Goal: Entertainment & Leisure: Consume media (video, audio)

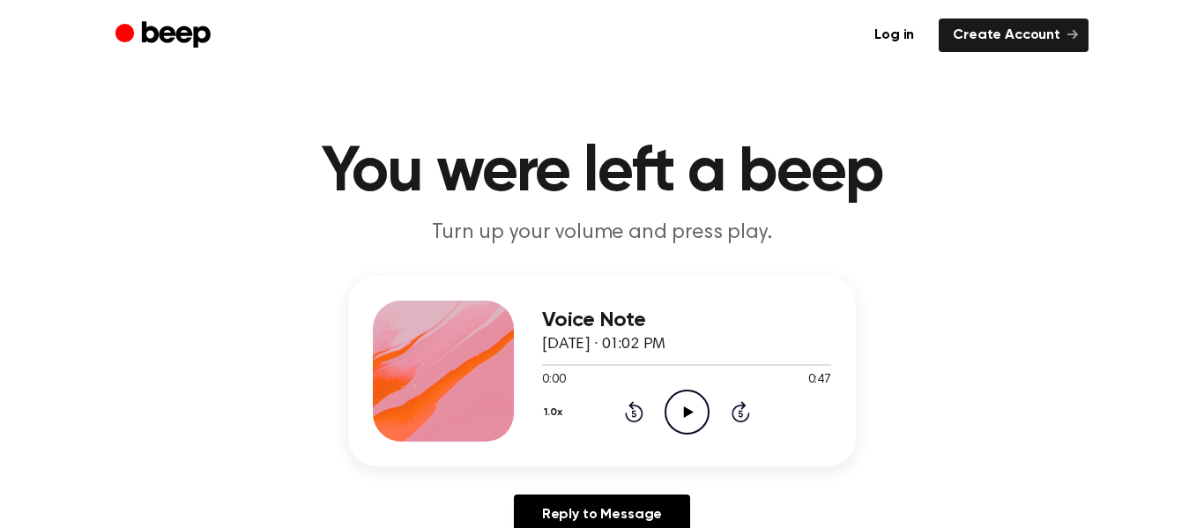
click at [679, 427] on icon "Play Audio" at bounding box center [686, 412] width 45 height 45
click at [550, 408] on button "1.0x" at bounding box center [555, 412] width 27 height 30
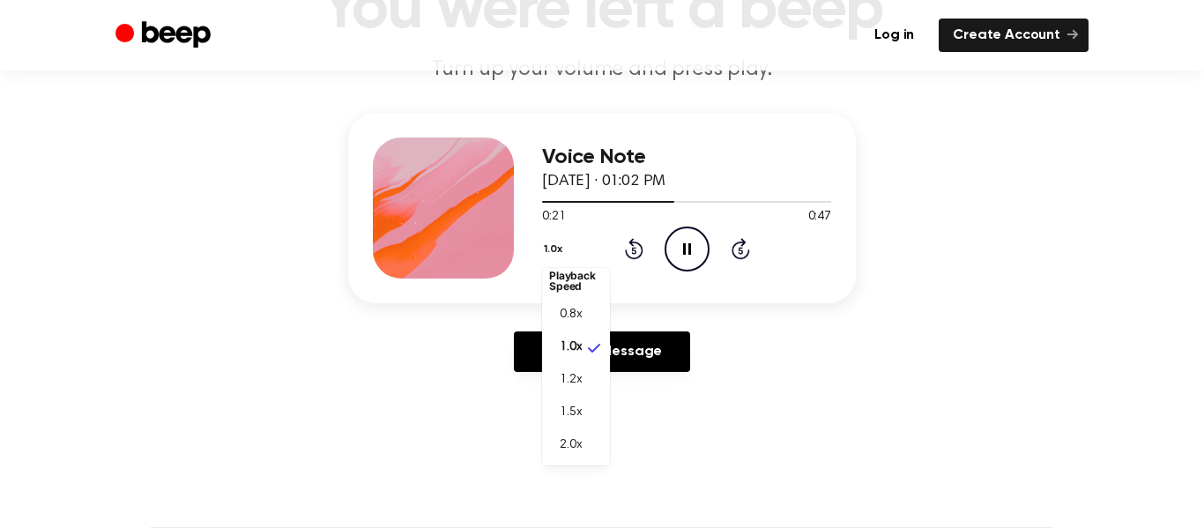
scroll to position [164, 0]
click at [577, 456] on li "2.0x" at bounding box center [576, 444] width 68 height 33
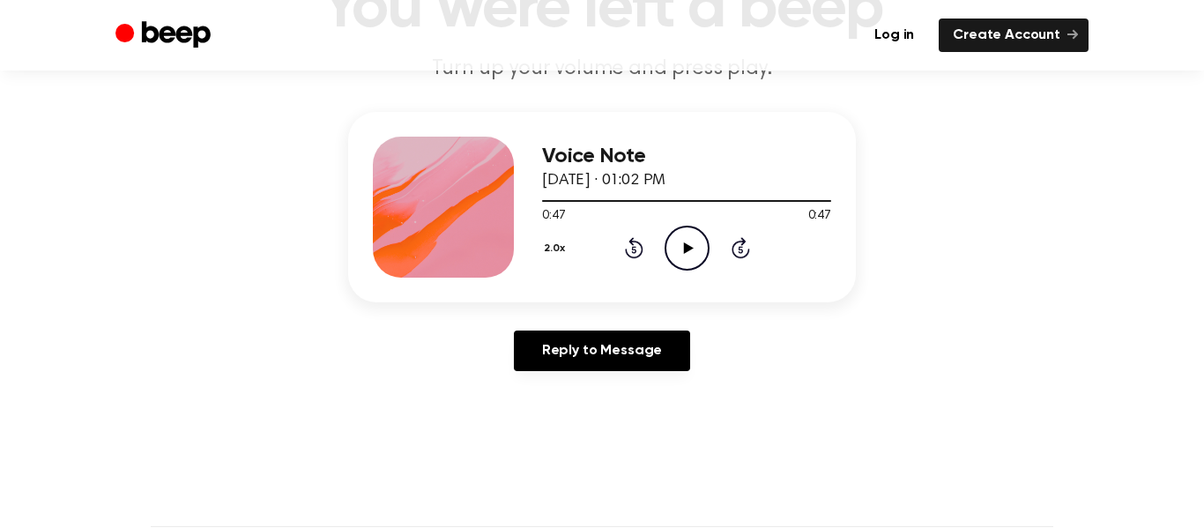
click at [637, 249] on icon "Rewind 5 seconds" at bounding box center [633, 247] width 19 height 23
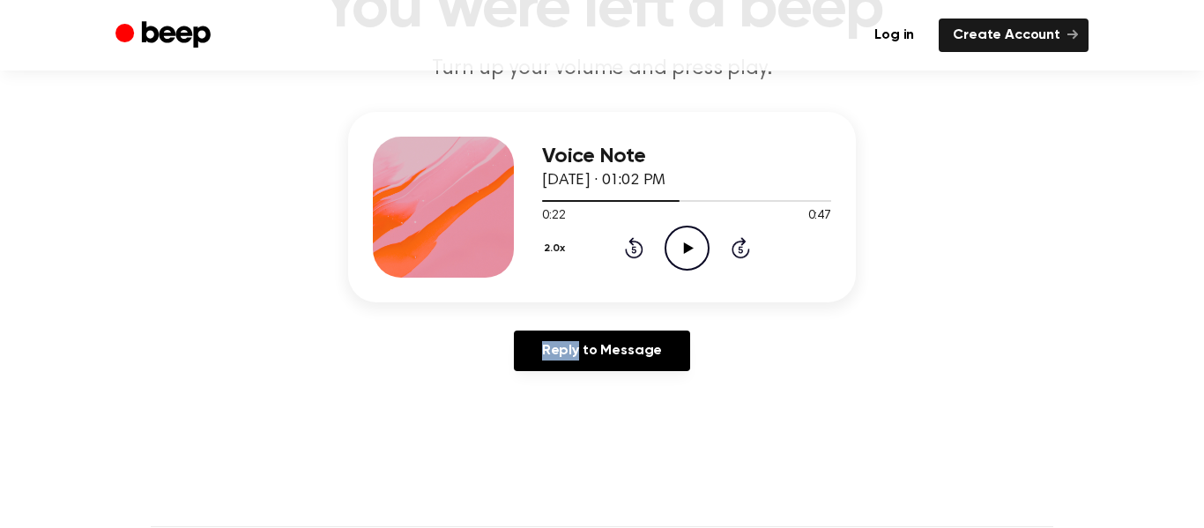
click at [637, 249] on icon "Rewind 5 seconds" at bounding box center [633, 247] width 19 height 23
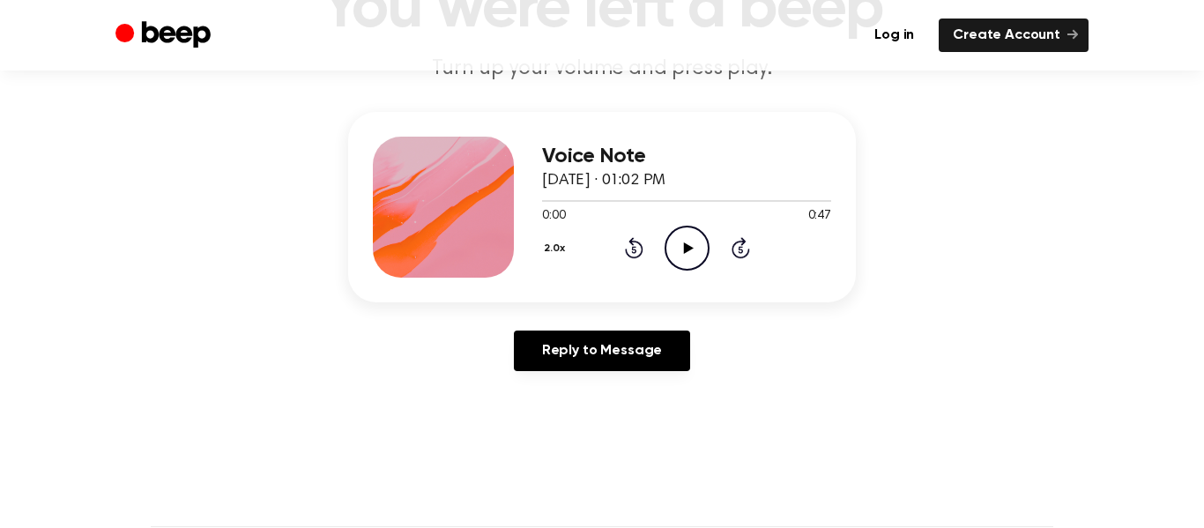
click at [637, 249] on icon "Rewind 5 seconds" at bounding box center [633, 247] width 19 height 23
click at [708, 248] on circle at bounding box center [686, 247] width 43 height 43
click at [690, 244] on icon "Play Audio" at bounding box center [686, 248] width 45 height 45
click at [688, 244] on icon at bounding box center [687, 247] width 8 height 11
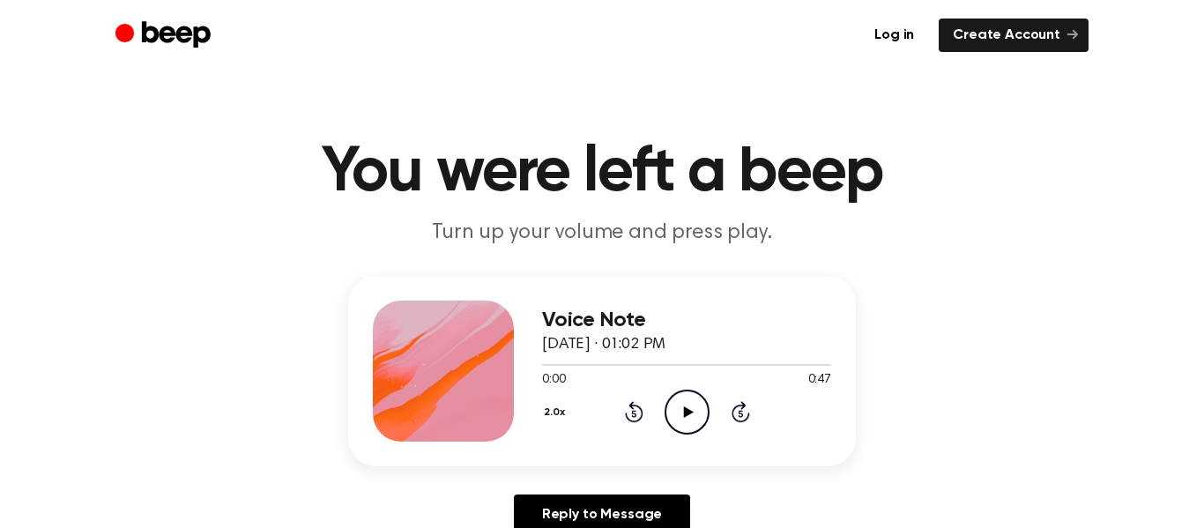
click at [694, 412] on icon "Play Audio" at bounding box center [686, 412] width 45 height 45
click at [547, 410] on button "2.0x" at bounding box center [557, 412] width 30 height 30
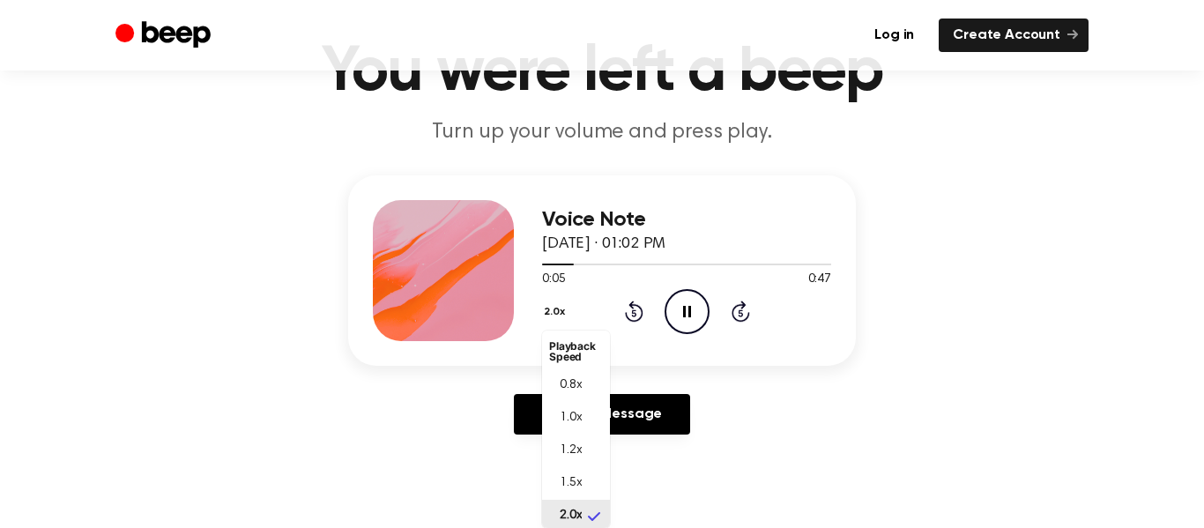
scroll to position [4, 0]
click at [562, 416] on span "1.0x" at bounding box center [571, 413] width 22 height 19
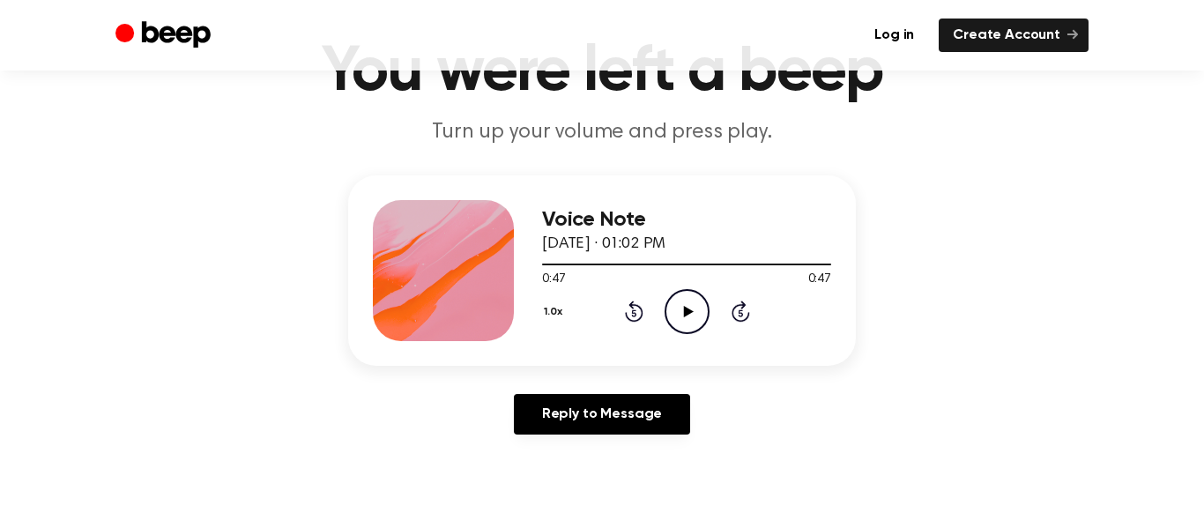
click at [685, 301] on icon "Play Audio" at bounding box center [686, 311] width 45 height 45
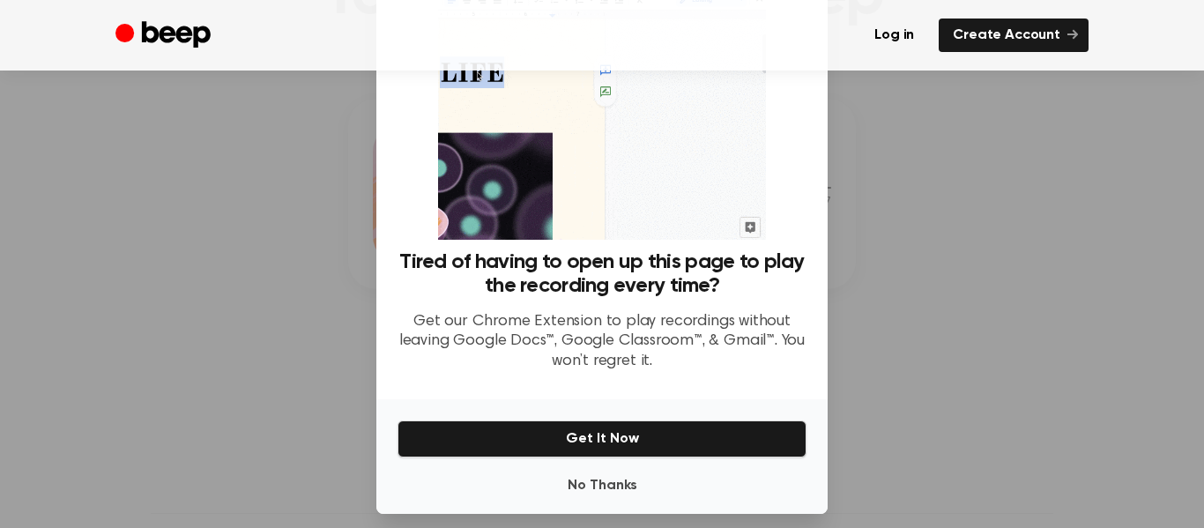
scroll to position [93, 0]
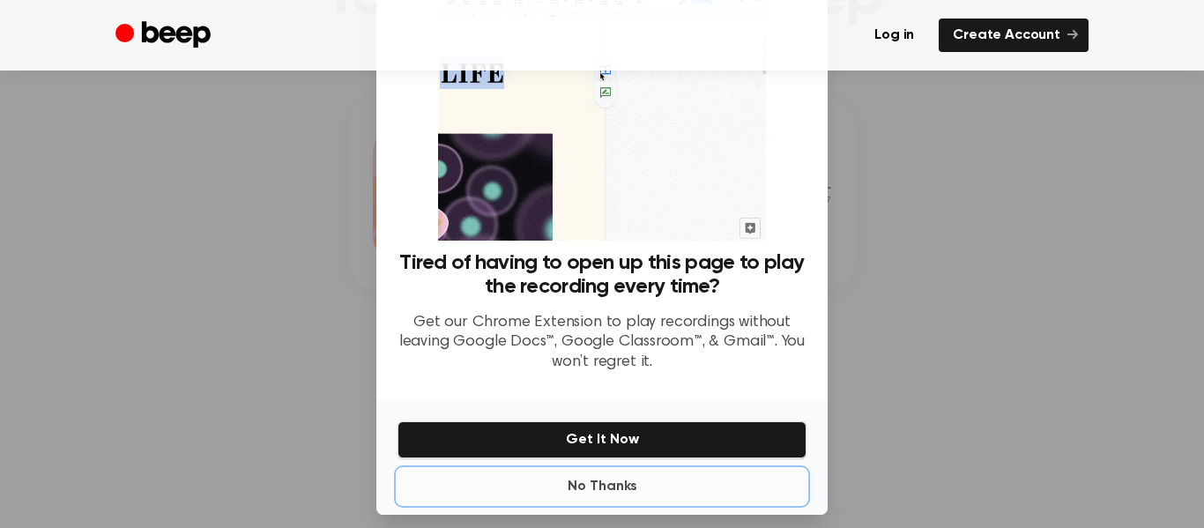
click at [656, 484] on button "No Thanks" at bounding box center [601, 486] width 409 height 35
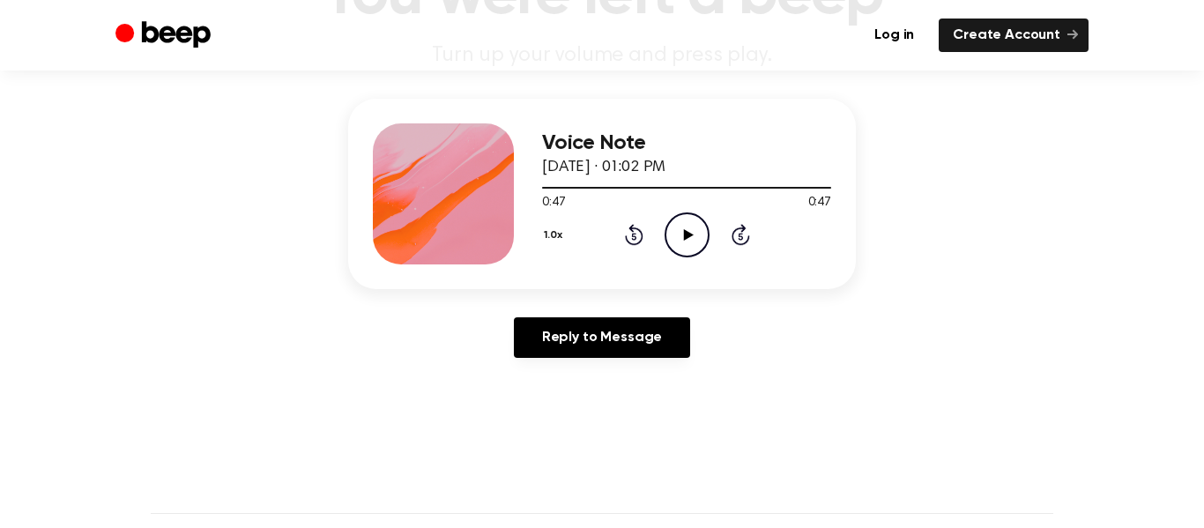
click at [684, 221] on icon "Play Audio" at bounding box center [686, 234] width 45 height 45
